Goal: Information Seeking & Learning: Learn about a topic

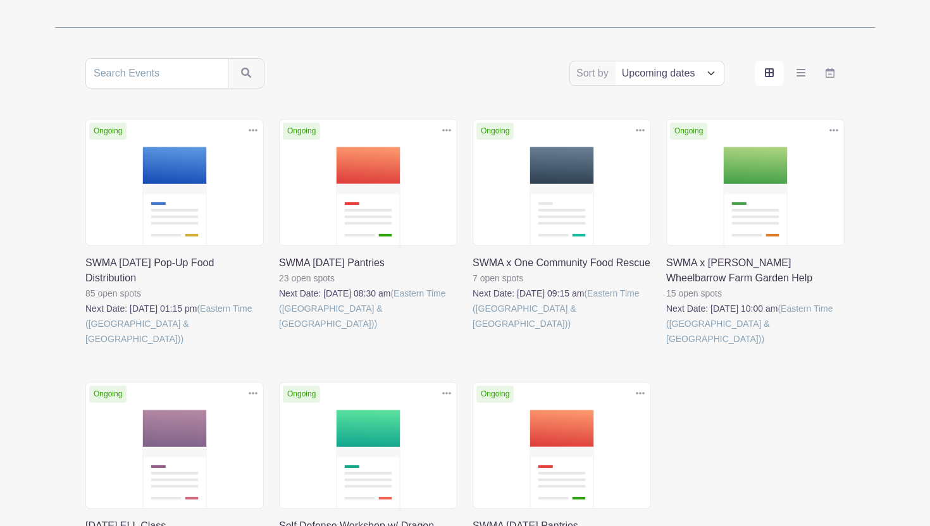
scroll to position [211, 0]
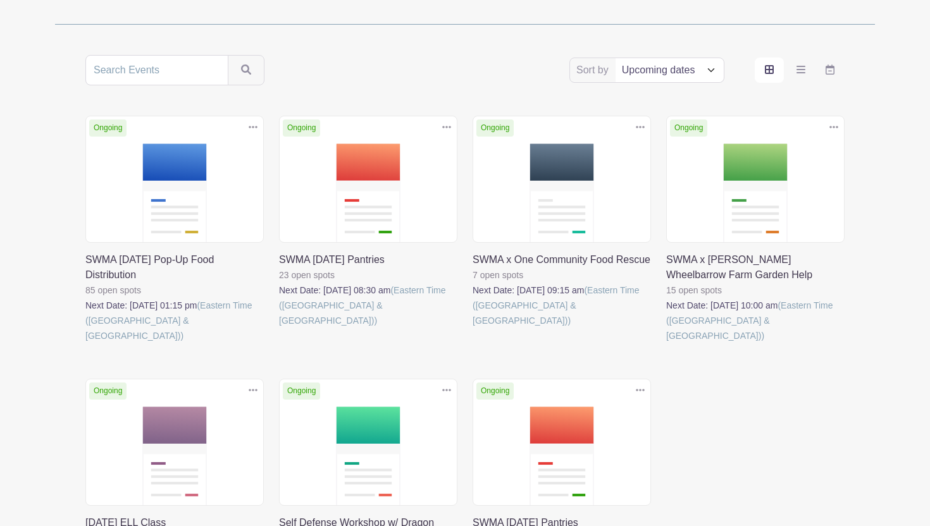
click at [85, 344] on link at bounding box center [85, 344] width 0 height 0
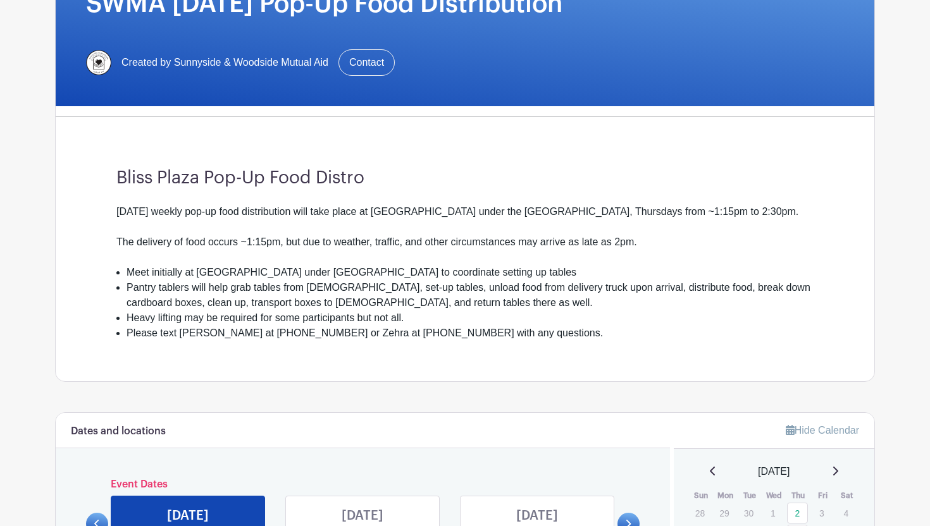
scroll to position [335, 0]
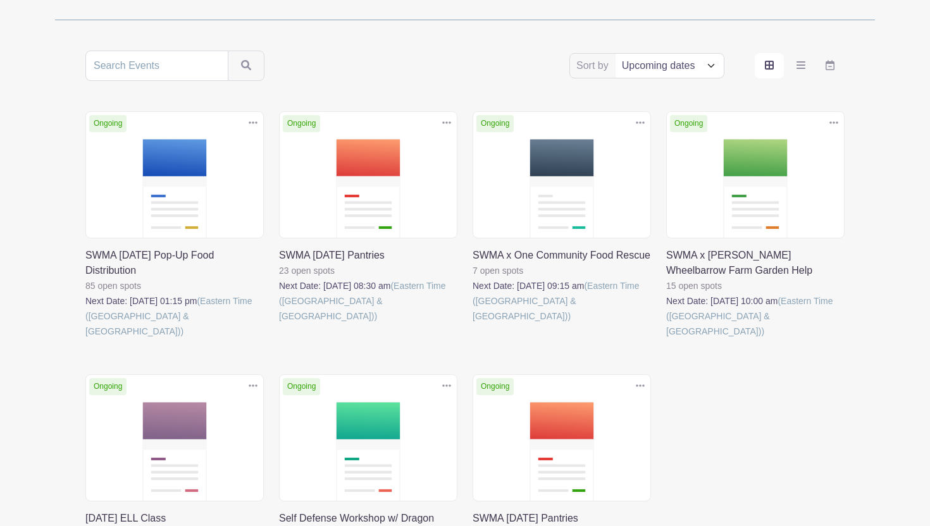
scroll to position [211, 0]
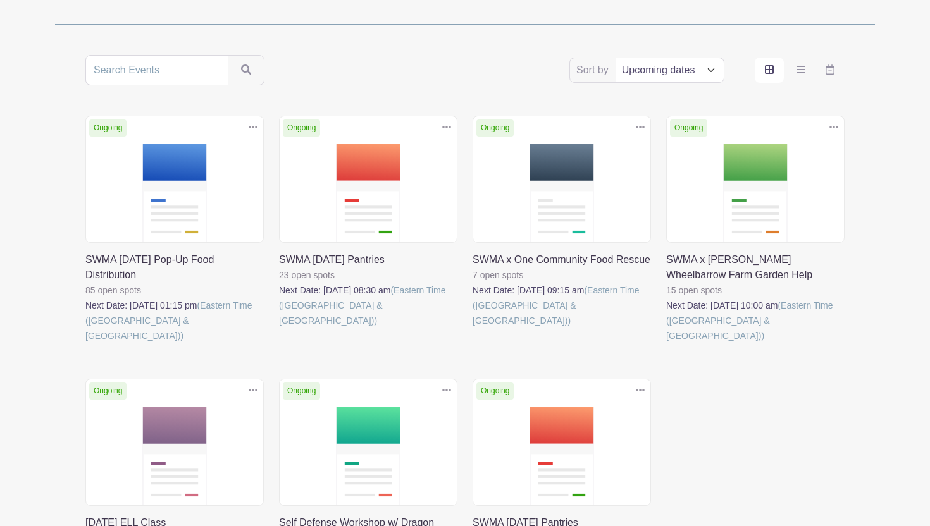
click at [279, 328] on link at bounding box center [279, 328] width 0 height 0
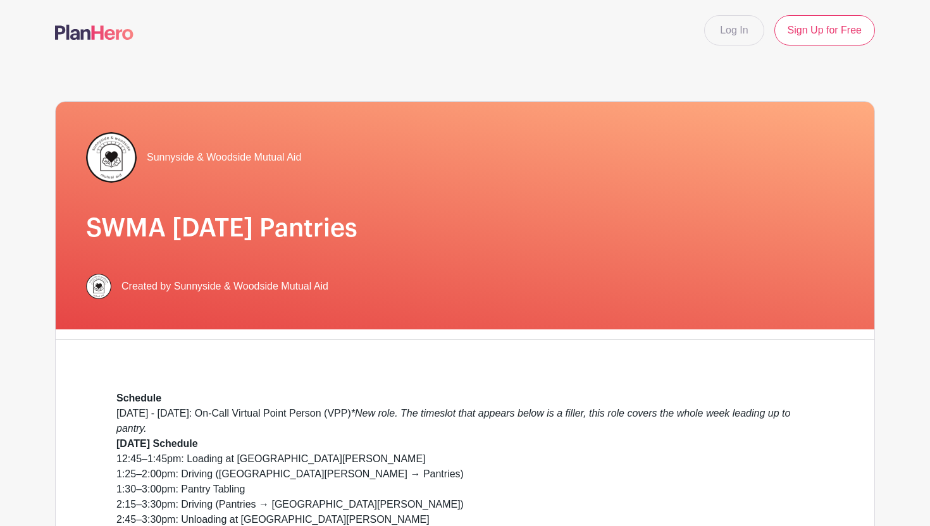
scroll to position [121, 0]
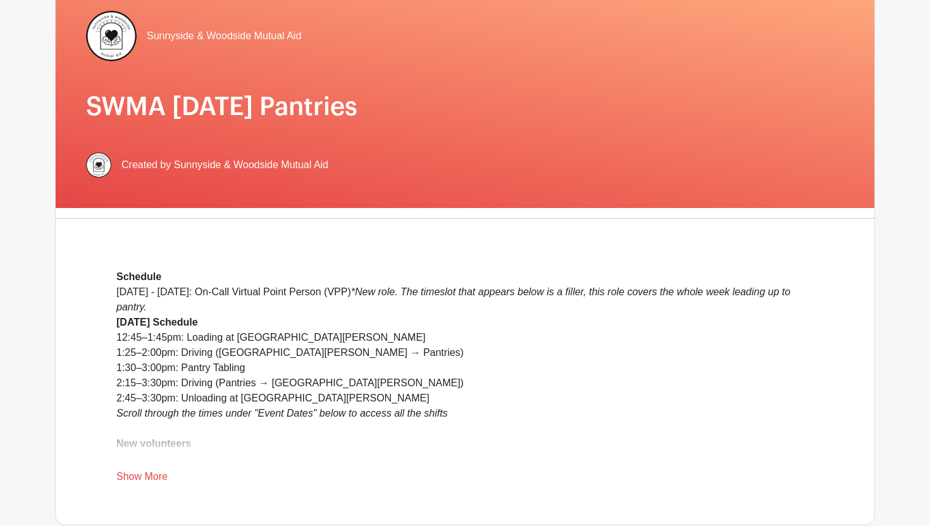
click at [146, 471] on link "Show More" at bounding box center [141, 479] width 51 height 16
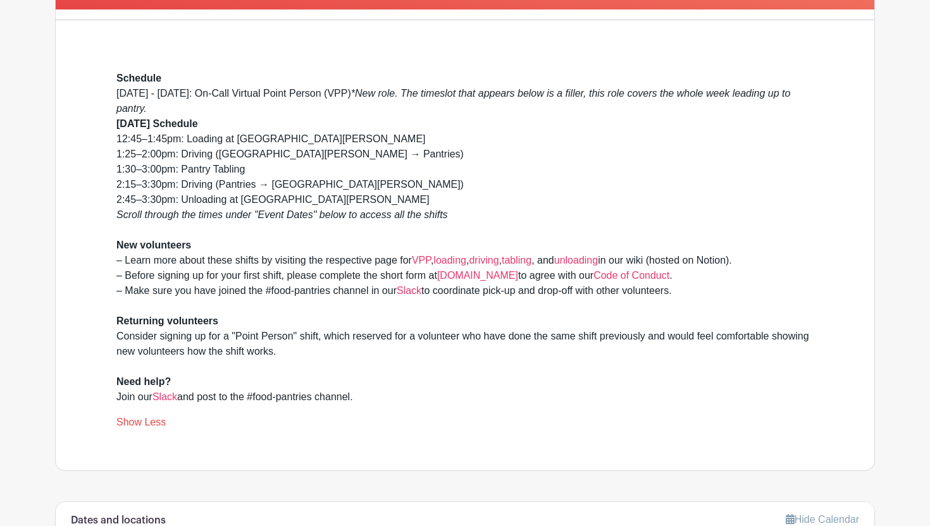
scroll to position [322, 0]
